Goal: Check status: Check status

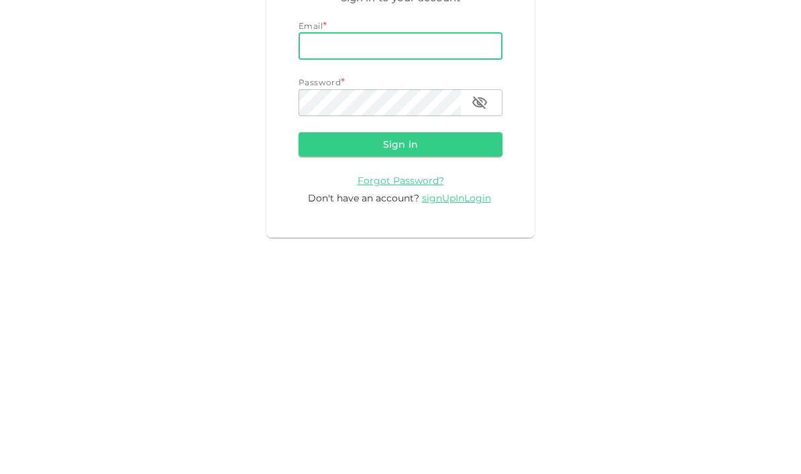
type input "[EMAIL_ADDRESS][DOMAIN_NAME]"
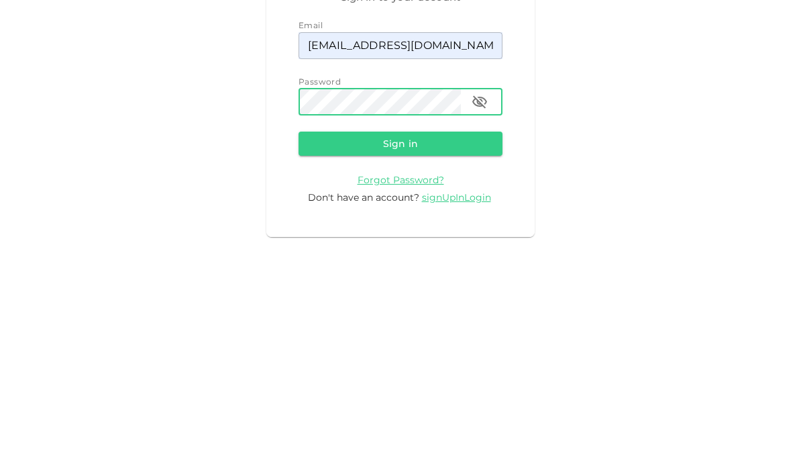
click at [336, 319] on button "Sign in" at bounding box center [401, 331] width 204 height 24
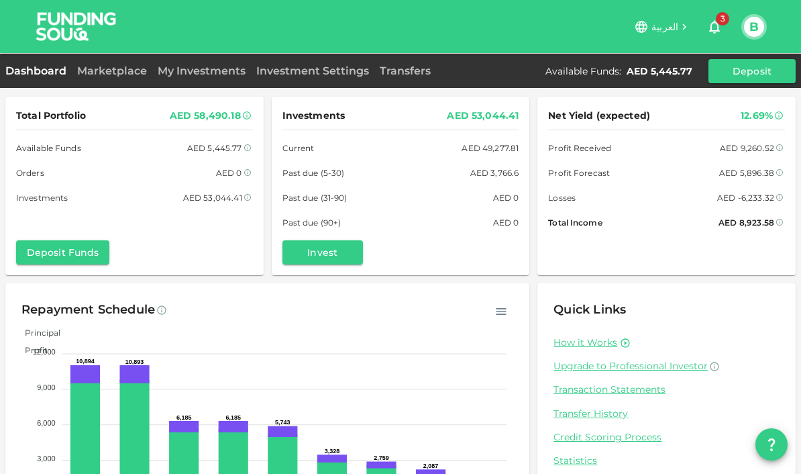
click at [194, 70] on link "My Investments" at bounding box center [201, 70] width 99 height 13
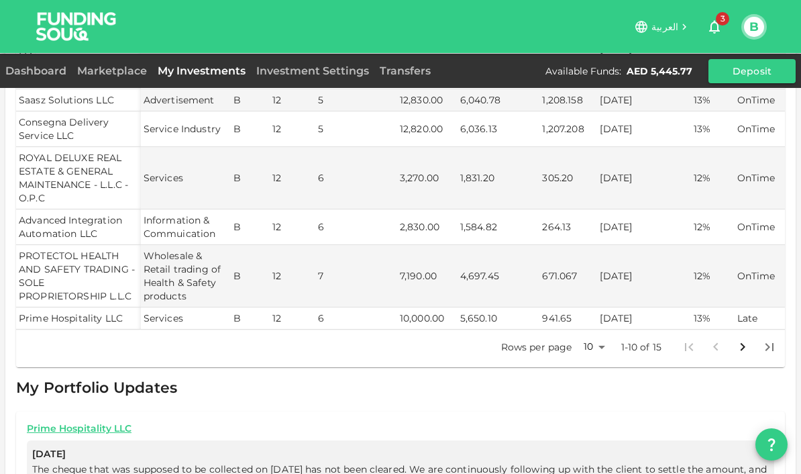
scroll to position [360, 0]
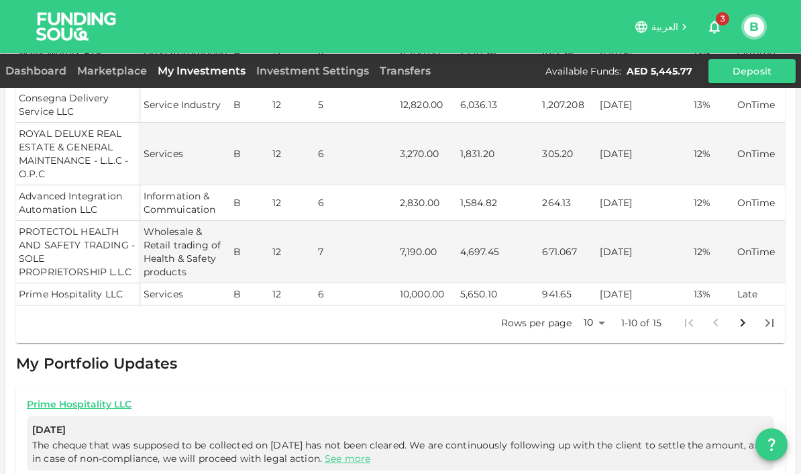
click at [578, 263] on body "العربية 3 B Dashboard Marketplace My Investments Investment Settings Transfers …" at bounding box center [400, 237] width 801 height 474
click at [590, 299] on li "25" at bounding box center [594, 311] width 40 height 24
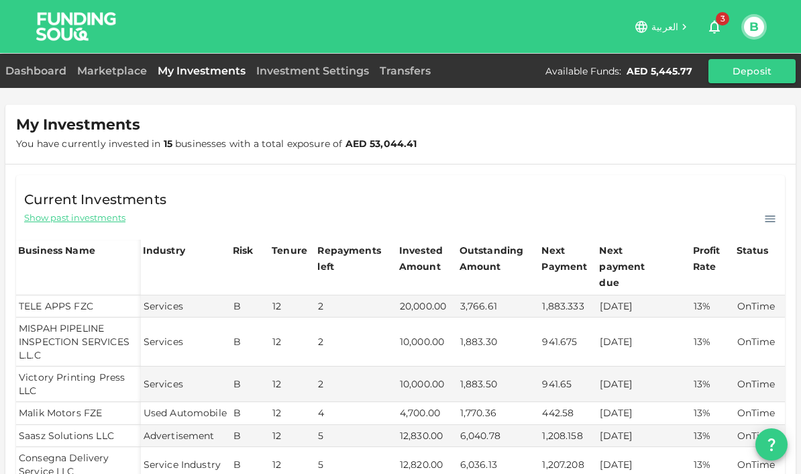
scroll to position [0, 0]
click at [67, 211] on span "Show past investments" at bounding box center [74, 217] width 101 height 13
type input "10"
